Goal: Information Seeking & Learning: Learn about a topic

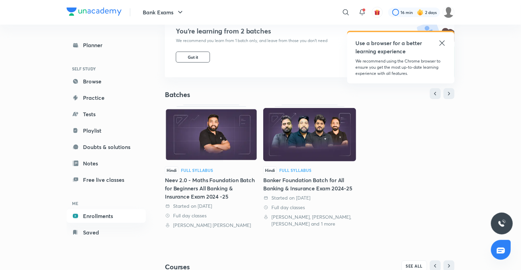
scroll to position [81, 0]
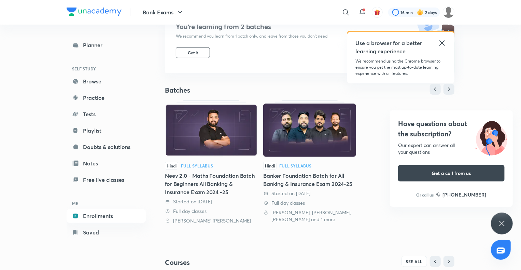
click at [305, 183] on div "Banker Foundation Batch for All Banking & Insurance Exam 2024-25" at bounding box center [309, 179] width 93 height 16
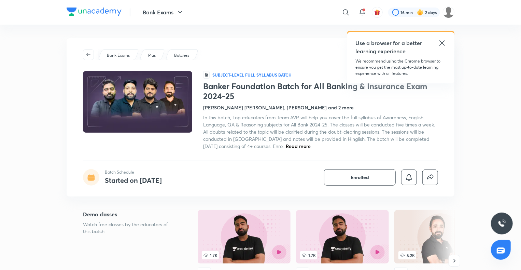
click at [441, 45] on icon at bounding box center [442, 43] width 8 height 8
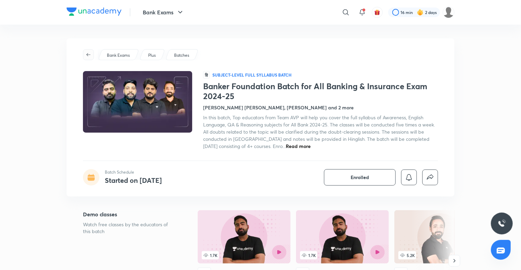
click at [88, 54] on icon "button" at bounding box center [88, 54] width 5 height 5
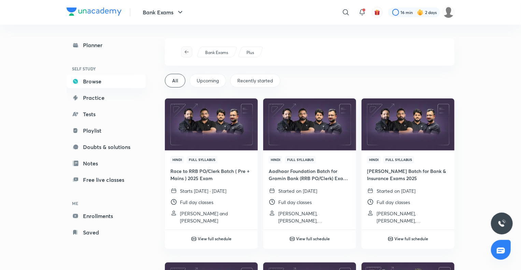
click at [188, 47] on button "button" at bounding box center [186, 51] width 11 height 11
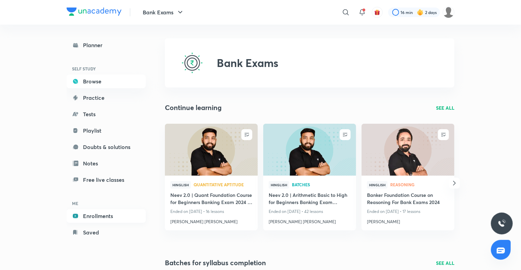
click at [94, 220] on link "Enrollments" at bounding box center [106, 216] width 79 height 14
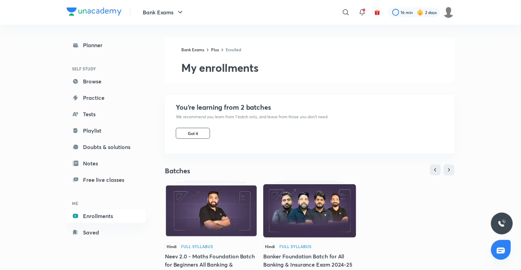
click at [94, 220] on link "Enrollments" at bounding box center [106, 216] width 79 height 14
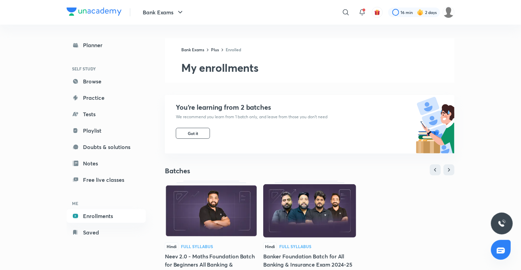
click at [210, 220] on img at bounding box center [211, 210] width 93 height 53
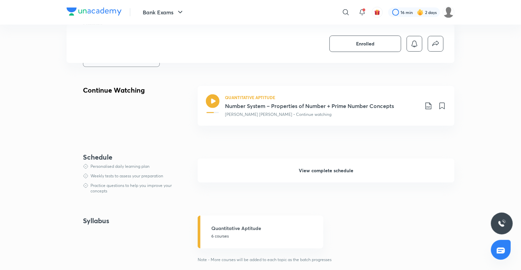
scroll to position [202, 0]
click at [262, 173] on button "View complete schedule" at bounding box center [326, 170] width 257 height 24
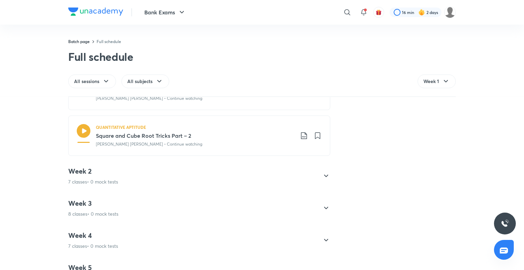
scroll to position [290, 0]
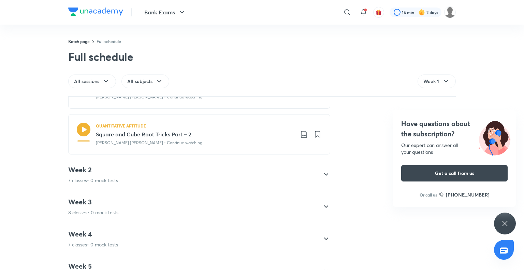
click at [262, 173] on div "Week 2 7 classes • 0 mock tests" at bounding box center [193, 174] width 250 height 18
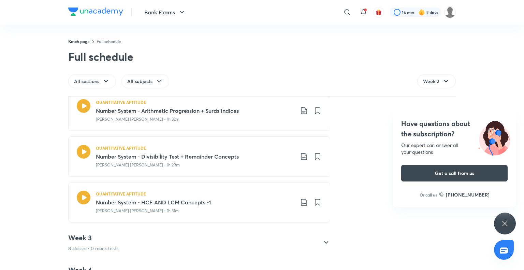
scroll to position [250, 0]
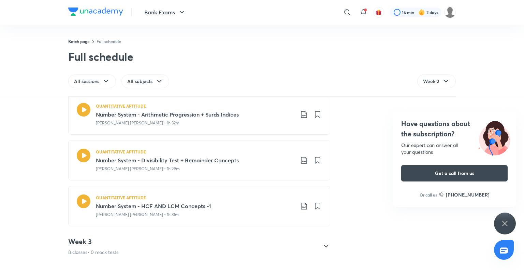
click at [258, 245] on div "Week 3 8 classes • 0 mock tests" at bounding box center [193, 246] width 250 height 18
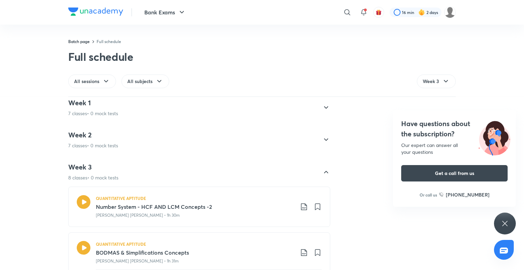
scroll to position [0, 0]
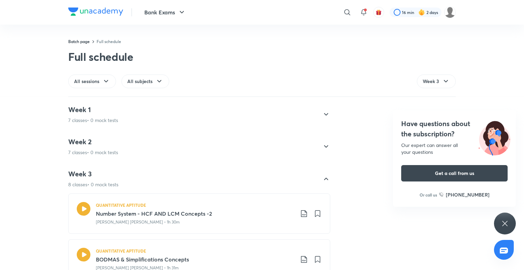
click at [250, 206] on div "QUANTITATIVE APTITUDE" at bounding box center [195, 205] width 199 height 6
click at [254, 152] on div "Week 2 7 classes • 0 mock tests" at bounding box center [193, 146] width 250 height 18
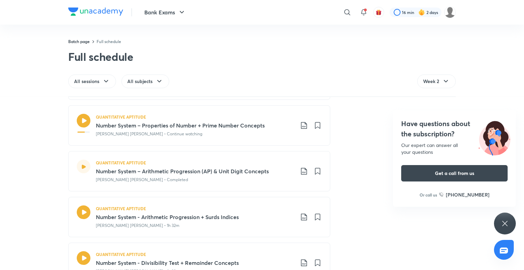
scroll to position [147, 0]
click at [243, 215] on h3 "Number System - Arithmetic Progression + Surds Indices" at bounding box center [195, 217] width 199 height 8
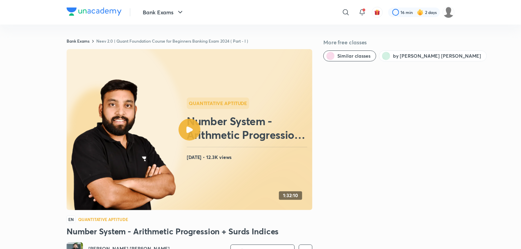
click at [240, 193] on icon at bounding box center [210, 148] width 527 height 336
